Goal: Information Seeking & Learning: Learn about a topic

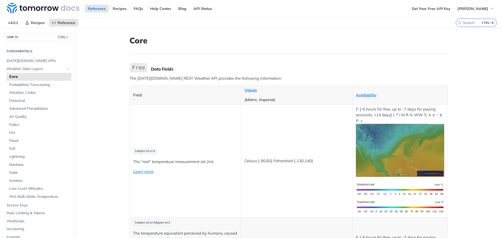
click at [136, 69] on img "Expand image" at bounding box center [139, 67] width 18 height 11
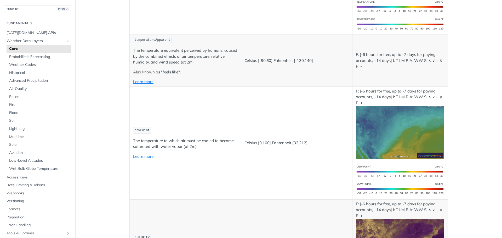
scroll to position [105, 0]
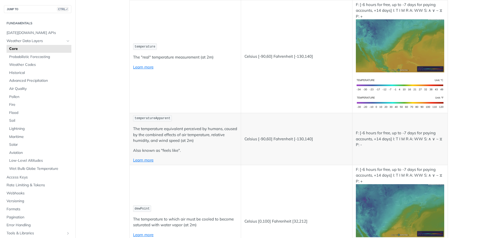
click at [145, 49] on code "temperature" at bounding box center [145, 46] width 24 height 7
click at [144, 46] on span "temperature" at bounding box center [145, 47] width 21 height 4
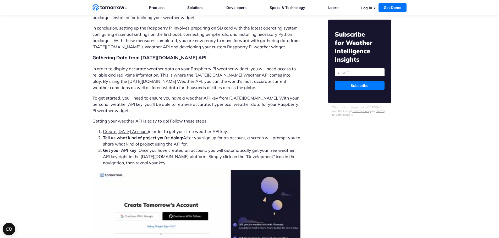
scroll to position [1282, 0]
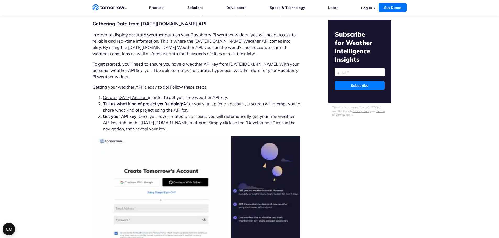
drag, startPoint x: 125, startPoint y: 79, endPoint x: 81, endPoint y: 99, distance: 48.8
click at [87, 99] on div "By Gareth Goh Gareth Goh Jun 6, 2023 ·" at bounding box center [249, 77] width 499 height 2689
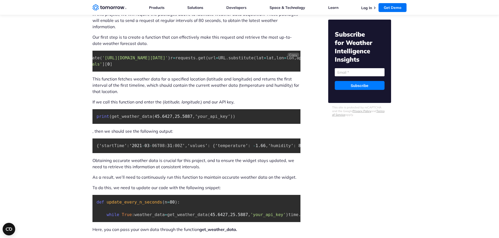
scroll to position [0, 125]
click at [137, 72] on pre "def get_weather_data ( lat , lon , apiKey ) : URL = Template ( 'https://data.to…" at bounding box center [196, 61] width 208 height 21
